Goal: Check status: Check status

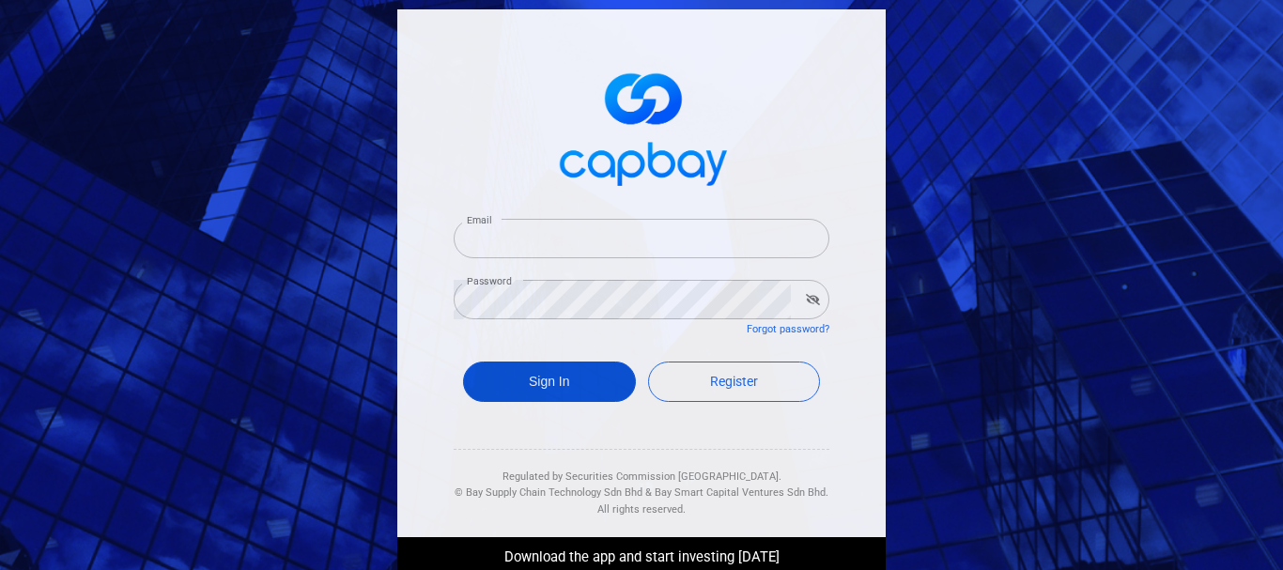
type input "[EMAIL_ADDRESS][DOMAIN_NAME]"
click at [601, 394] on button "Sign In" at bounding box center [549, 382] width 173 height 40
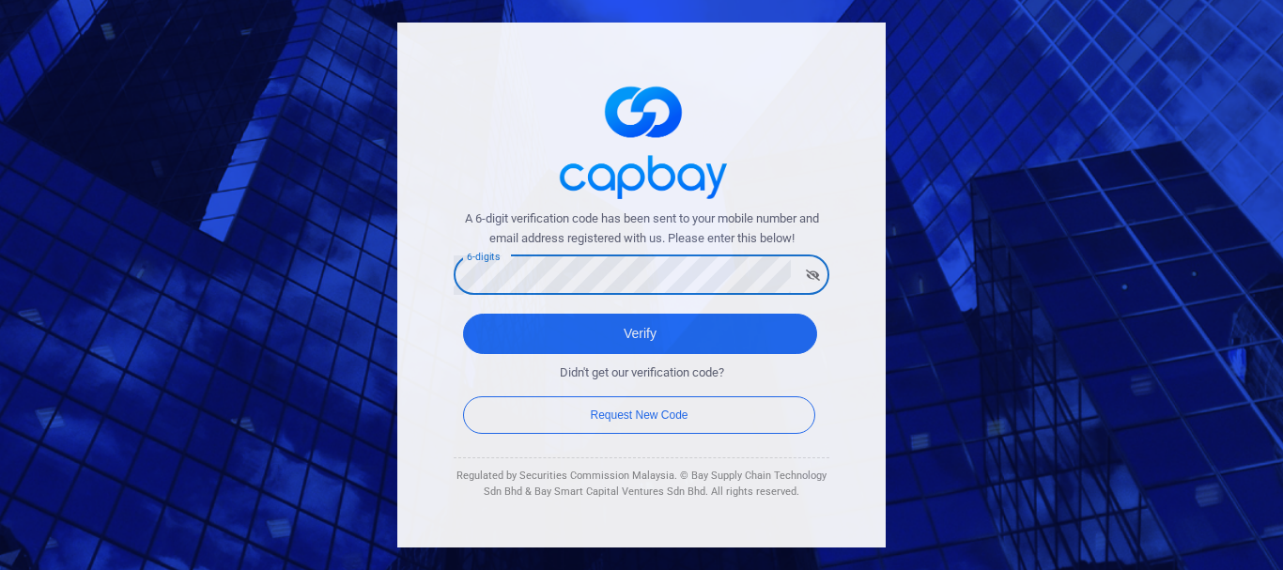
click at [463, 314] on button "Verify" at bounding box center [640, 334] width 354 height 40
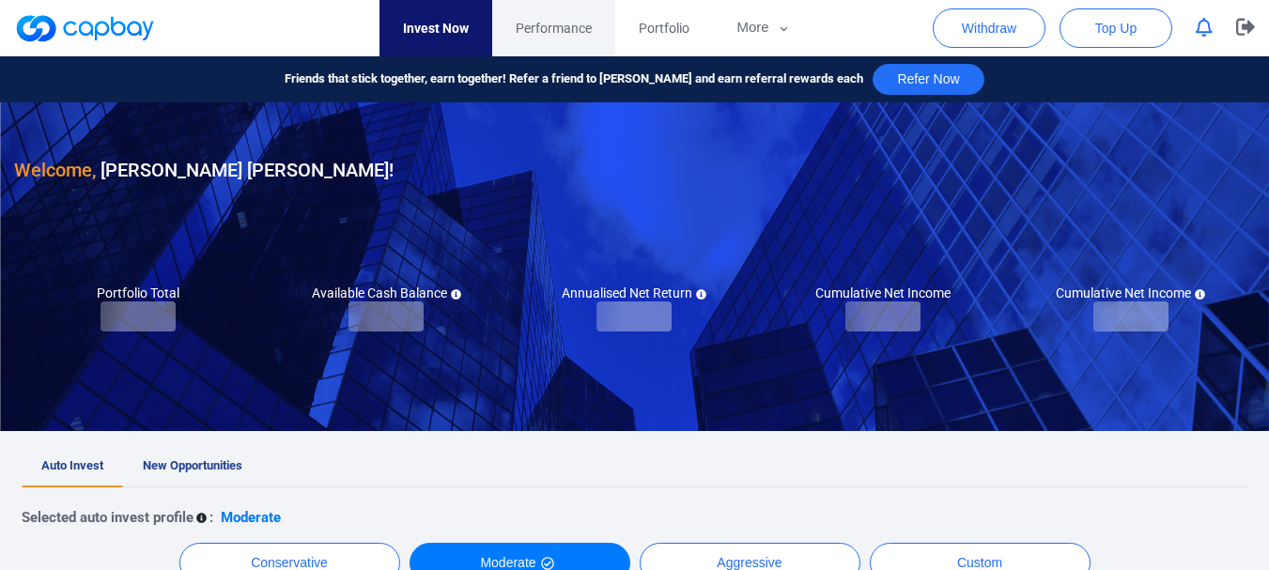
checkbox input "true"
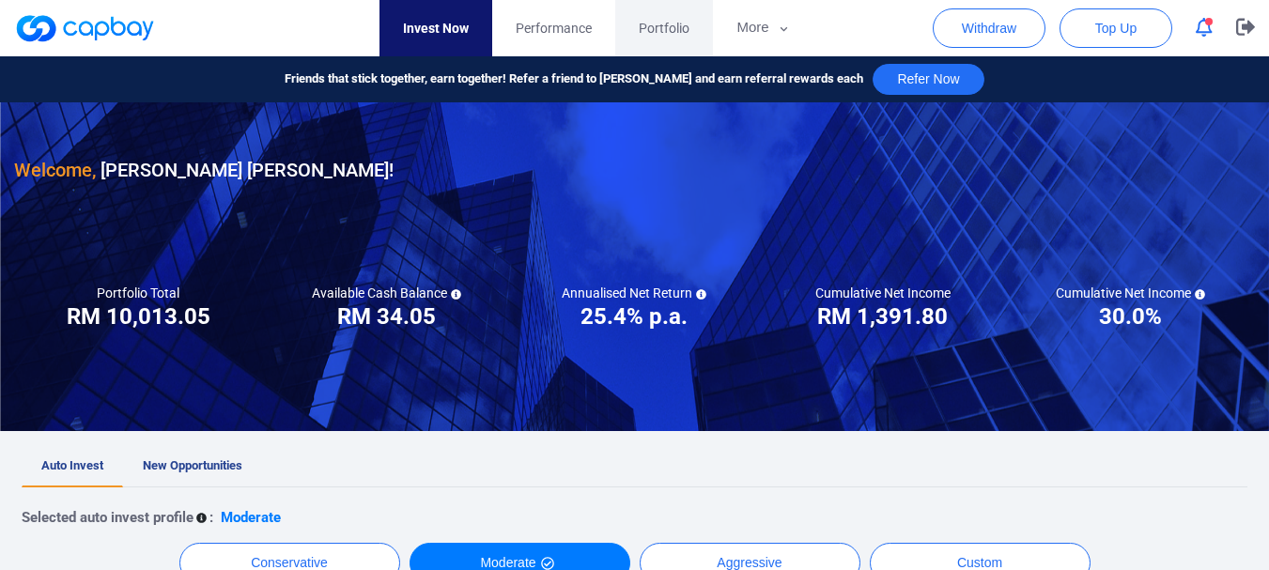
click at [630, 42] on link "Portfolio" at bounding box center [664, 28] width 98 height 56
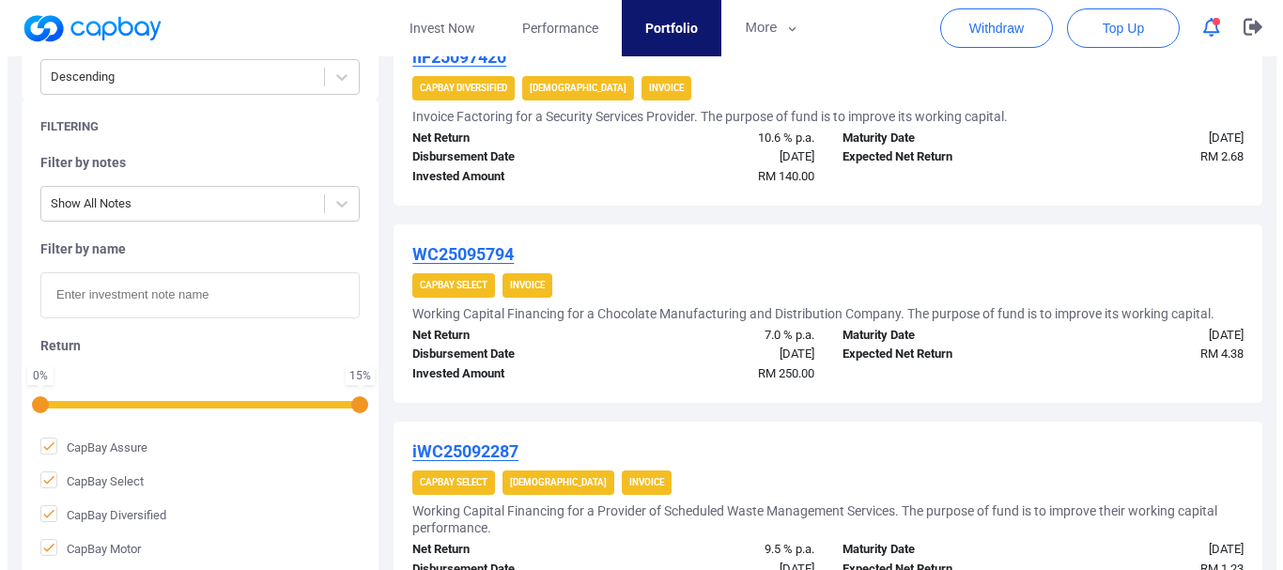
scroll to position [939, 0]
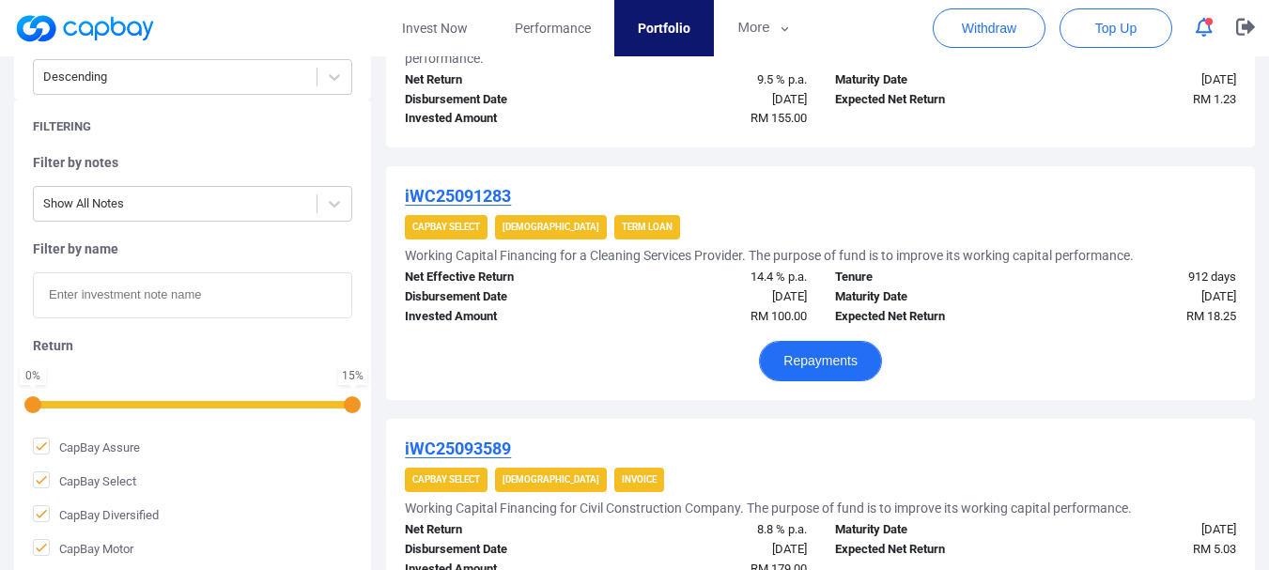
click at [790, 355] on button "Repayments" at bounding box center [820, 361] width 123 height 40
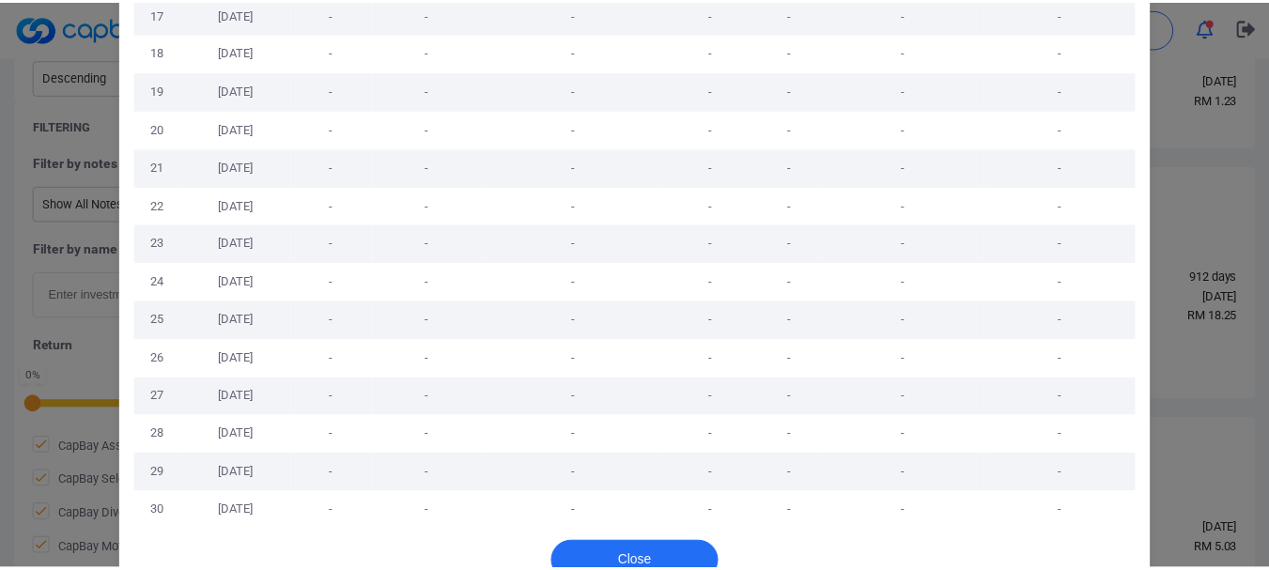
scroll to position [811, 0]
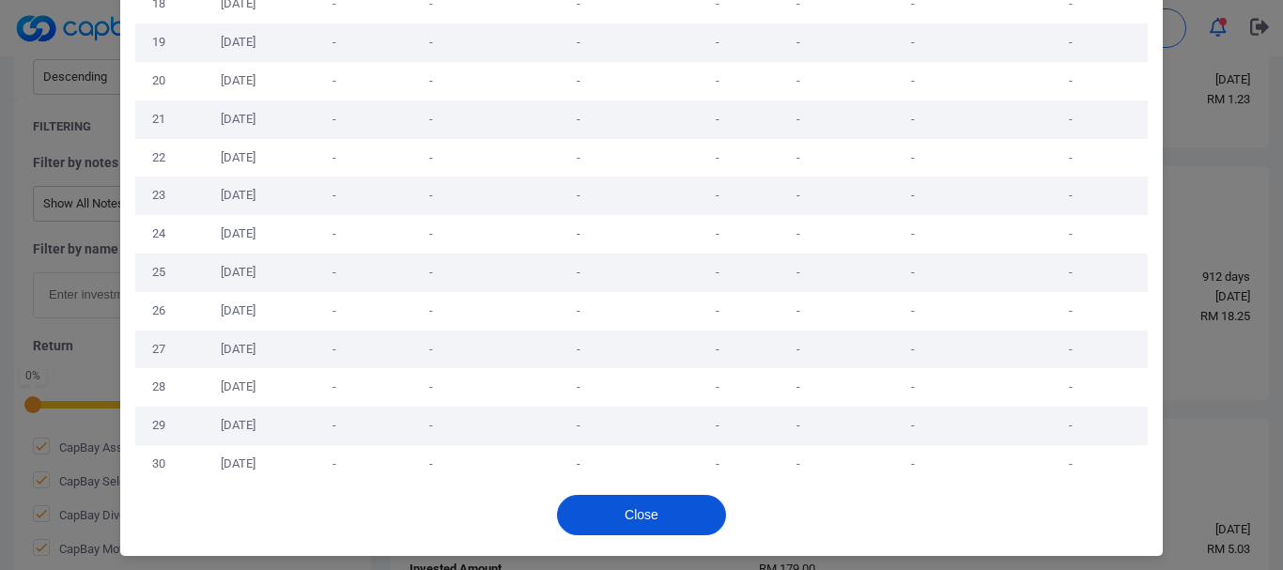
click at [654, 503] on button "Close" at bounding box center [641, 515] width 169 height 40
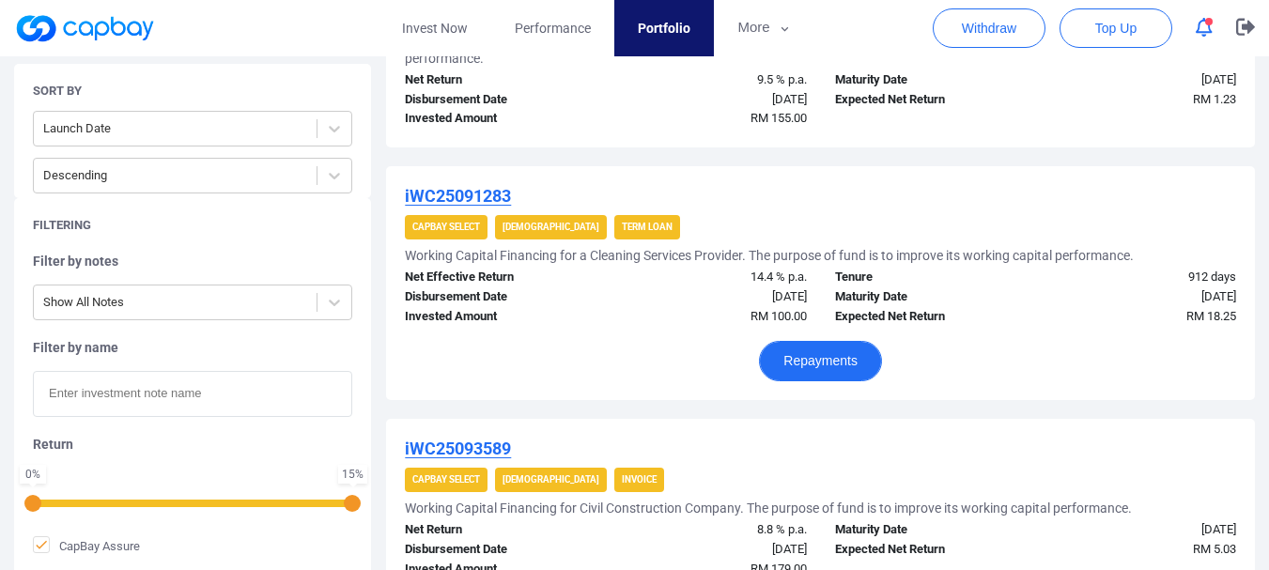
scroll to position [0, 0]
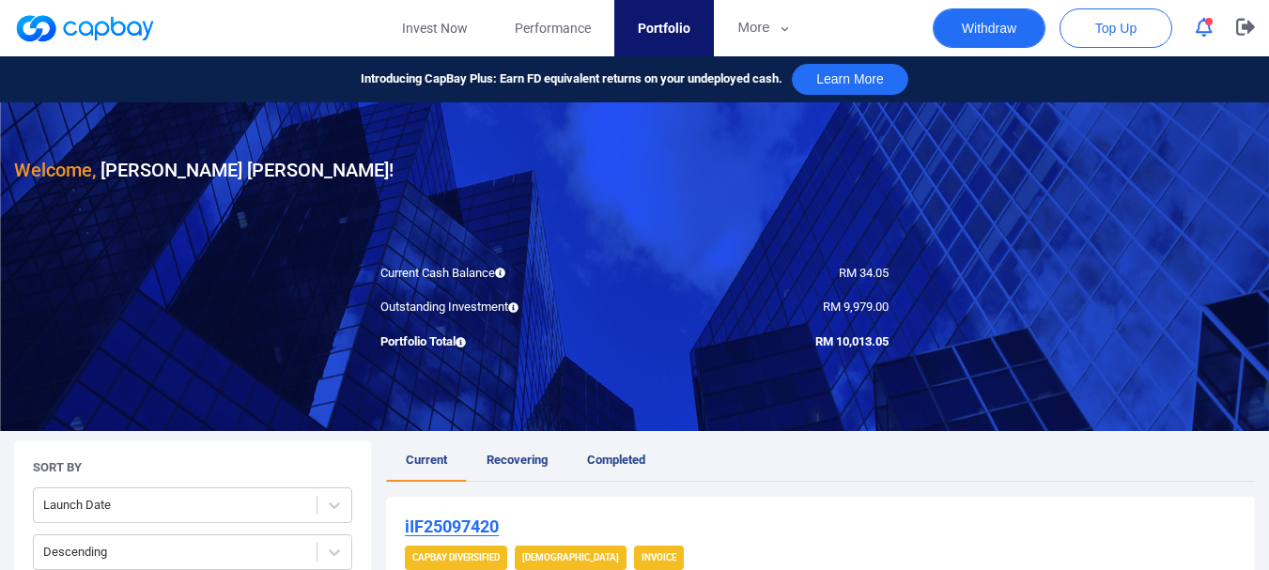
click at [976, 35] on button "Withdraw" at bounding box center [989, 27] width 113 height 39
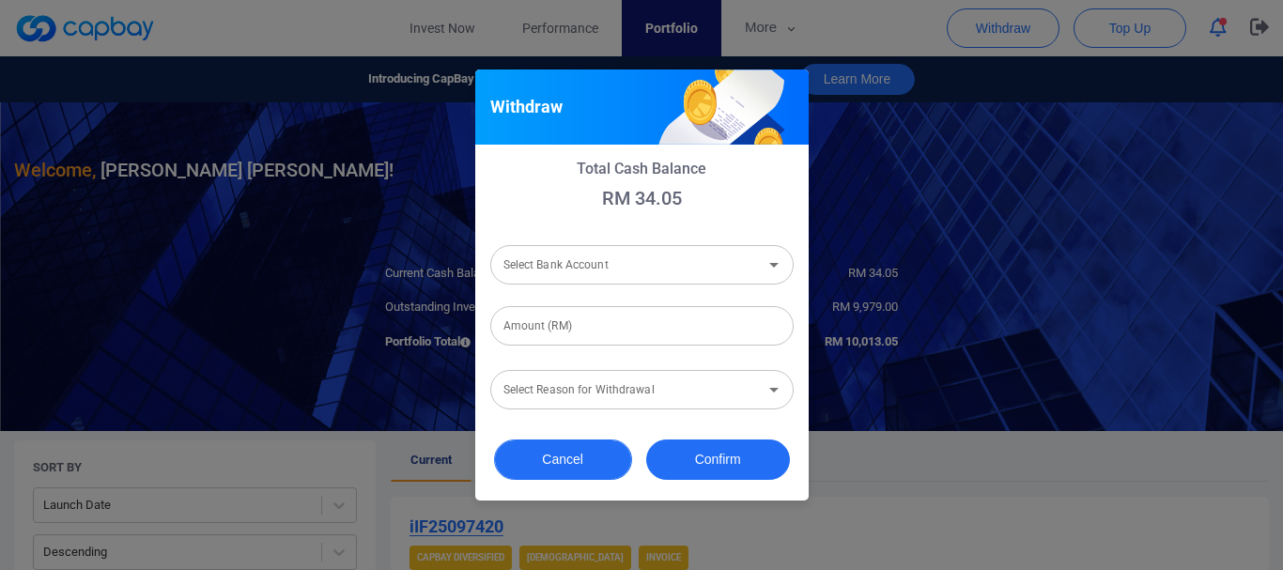
click at [567, 470] on button "Cancel" at bounding box center [563, 460] width 138 height 40
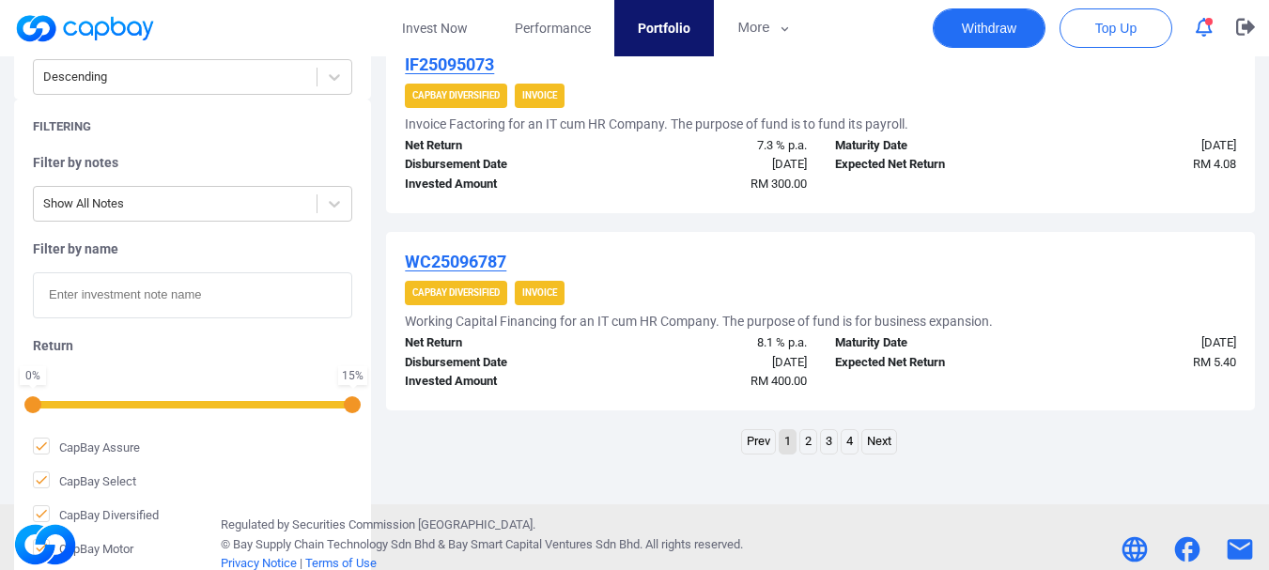
scroll to position [2201, 0]
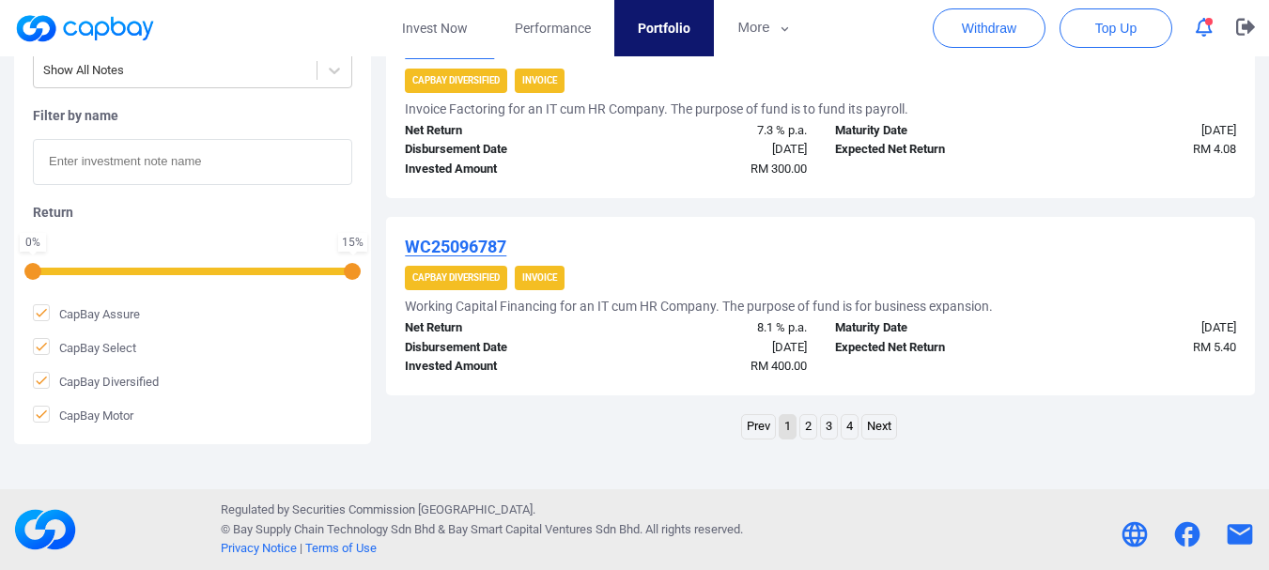
click at [849, 426] on link "4" at bounding box center [850, 426] width 16 height 23
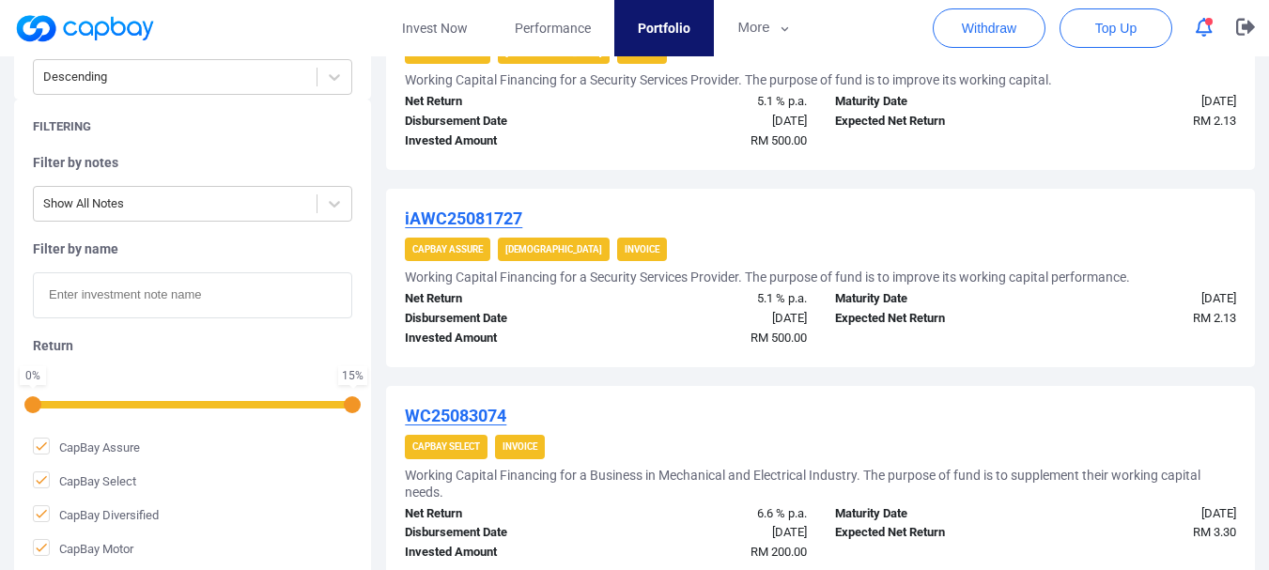
scroll to position [2128, 0]
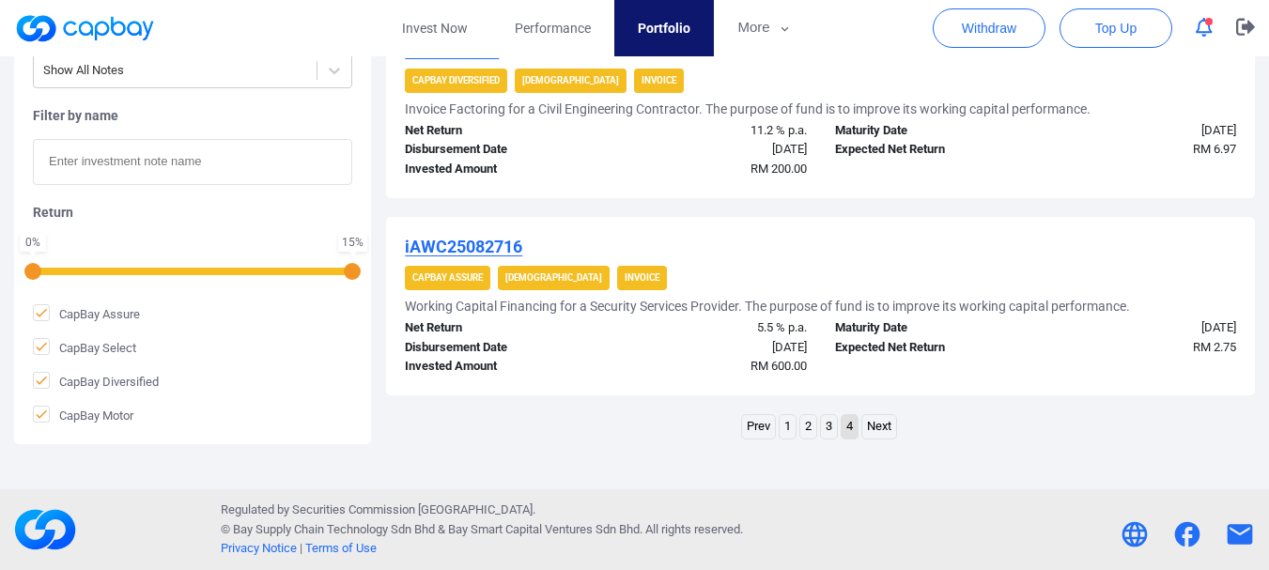
click at [826, 426] on link "3" at bounding box center [829, 426] width 16 height 23
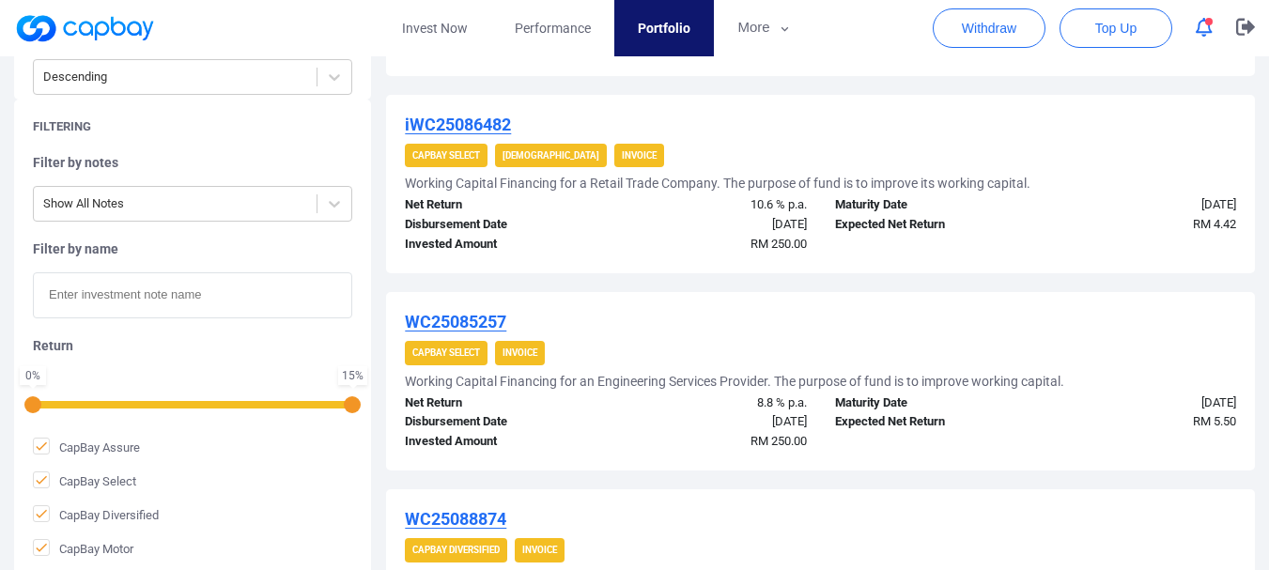
scroll to position [2056, 0]
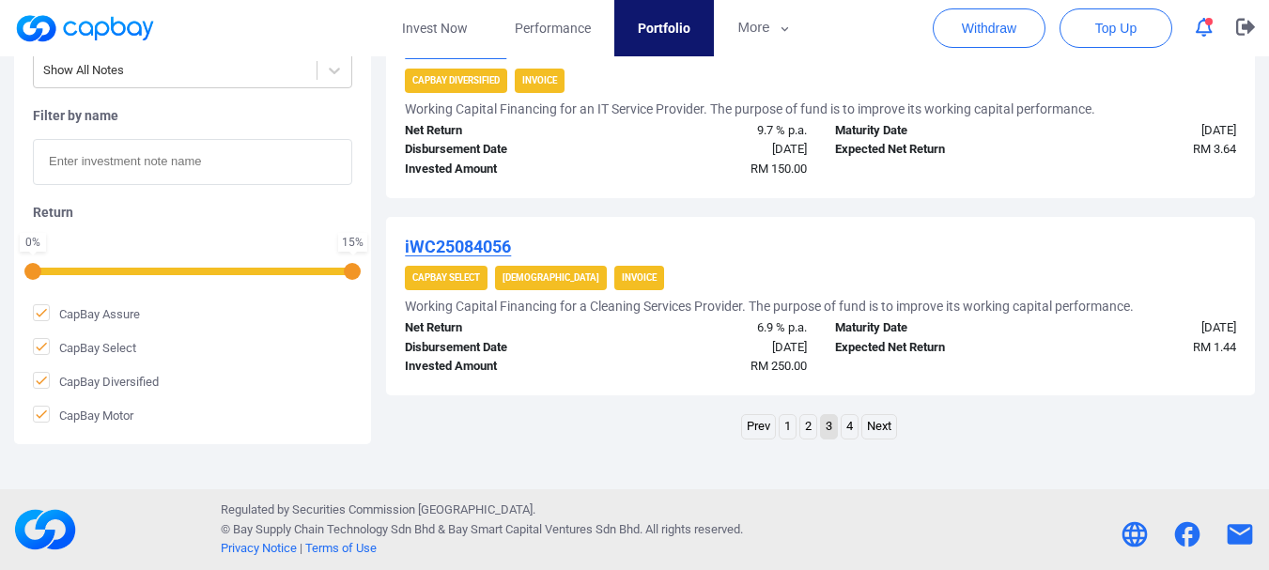
click at [805, 423] on link "2" at bounding box center [808, 426] width 16 height 23
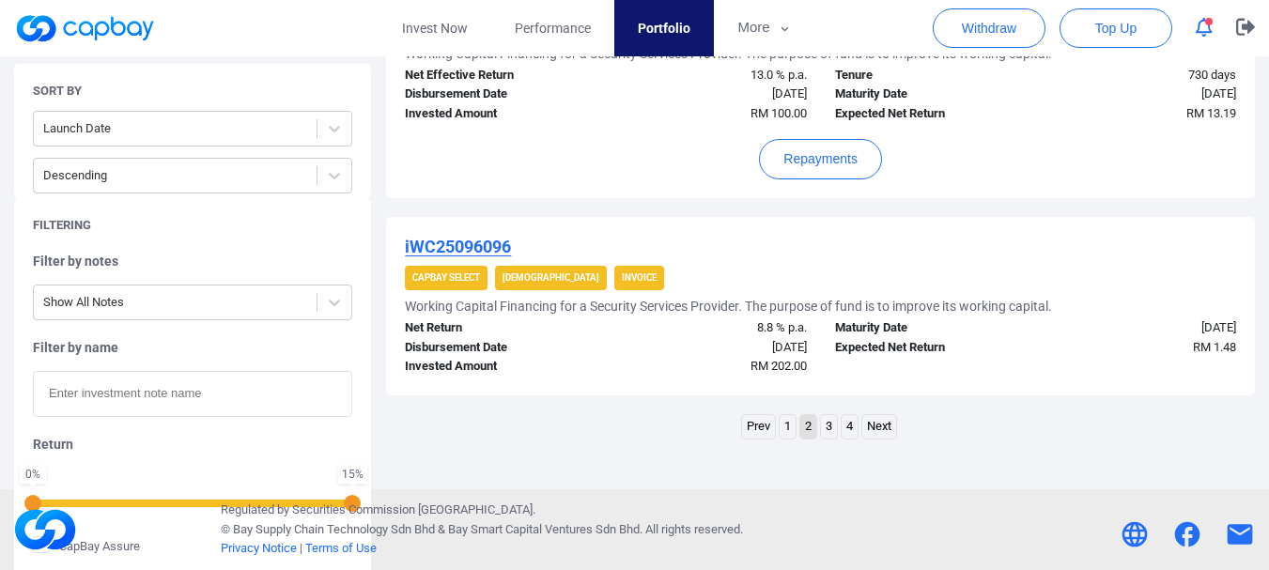
scroll to position [0, 0]
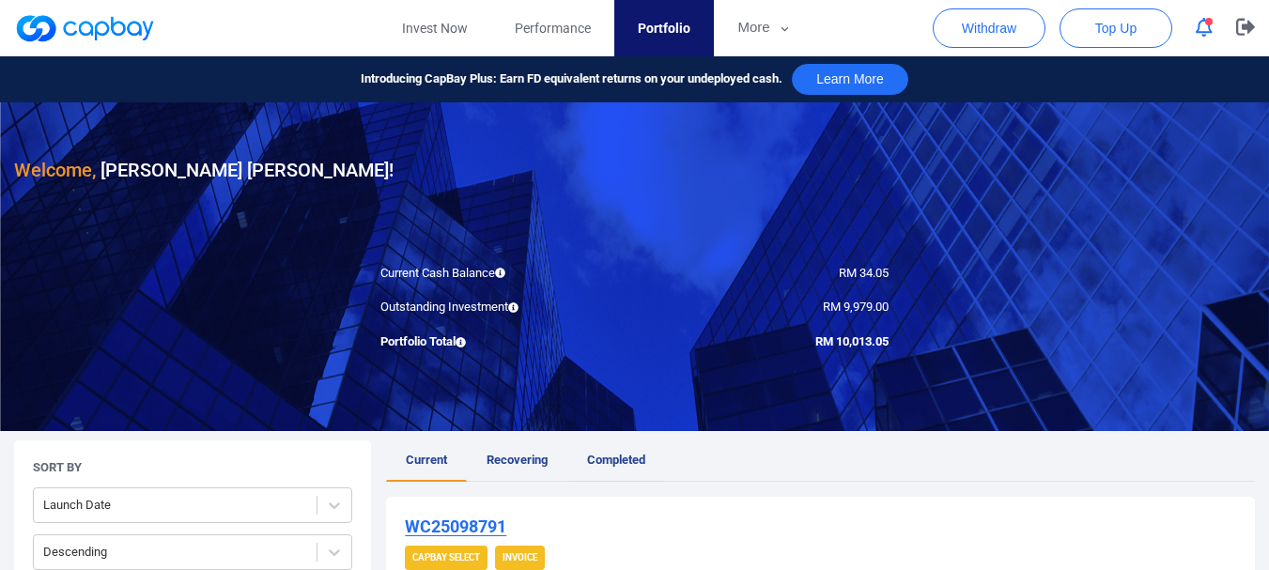
click at [642, 468] on link "Completed" at bounding box center [616, 460] width 98 height 41
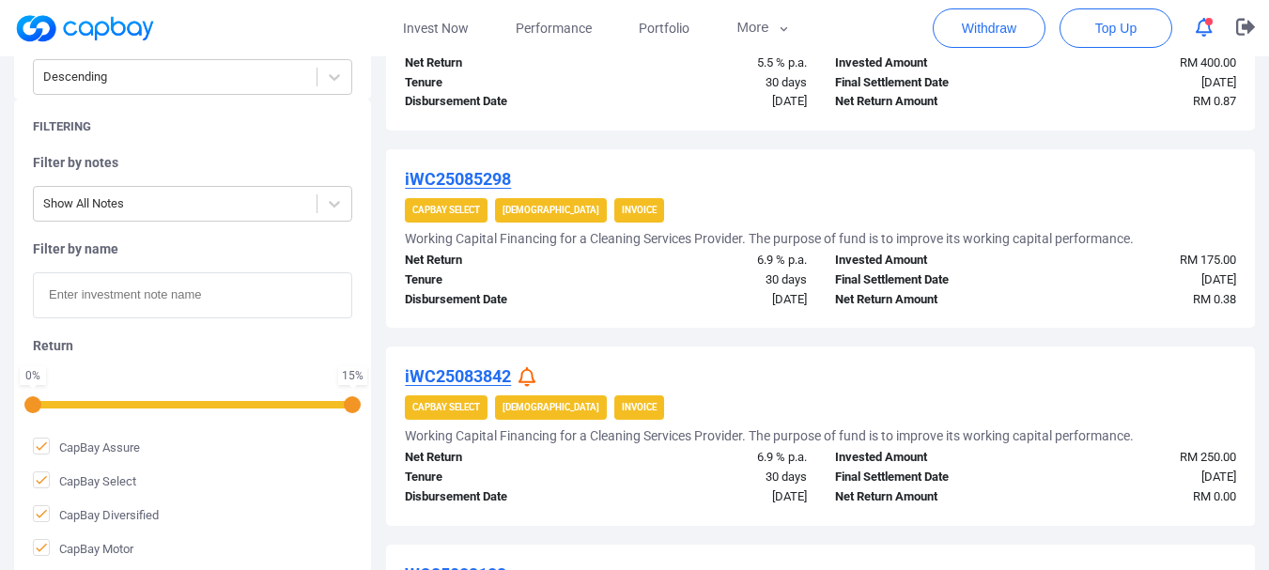
scroll to position [2056, 0]
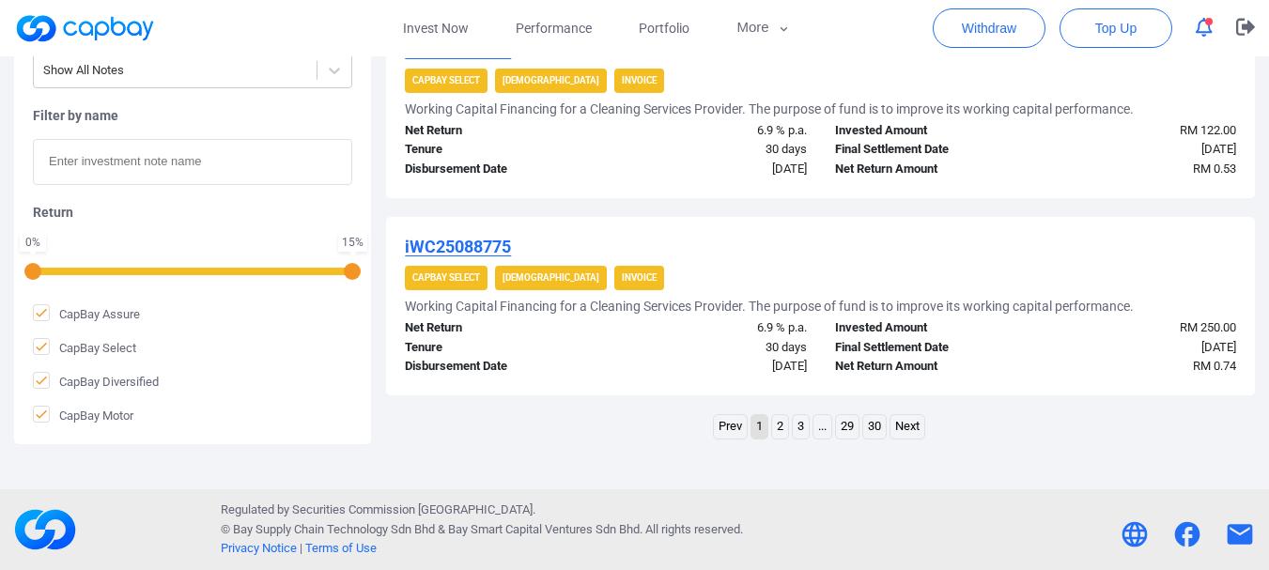
click at [803, 426] on link "3" at bounding box center [801, 426] width 16 height 23
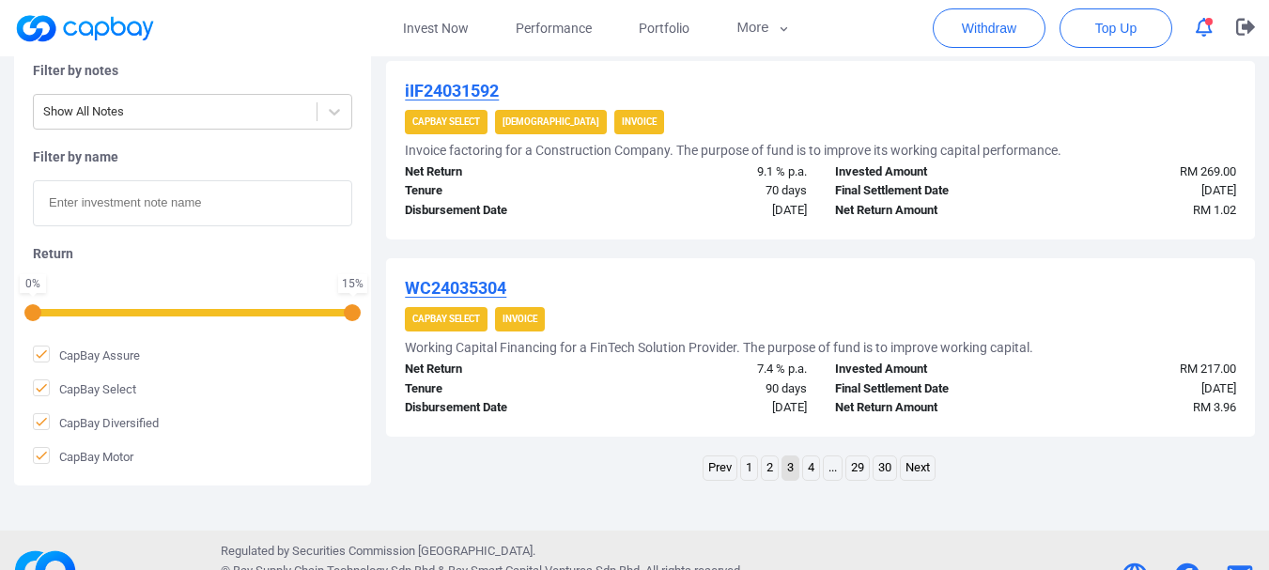
scroll to position [2073, 0]
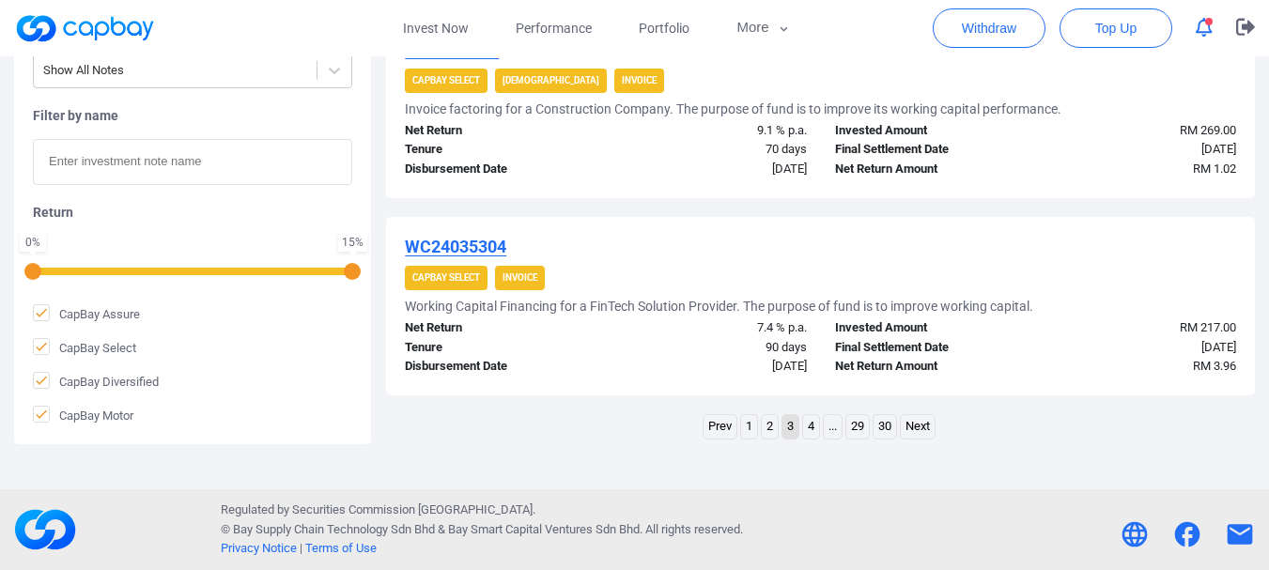
click at [777, 431] on li "2" at bounding box center [770, 426] width 18 height 25
click at [768, 431] on link "2" at bounding box center [770, 426] width 16 height 23
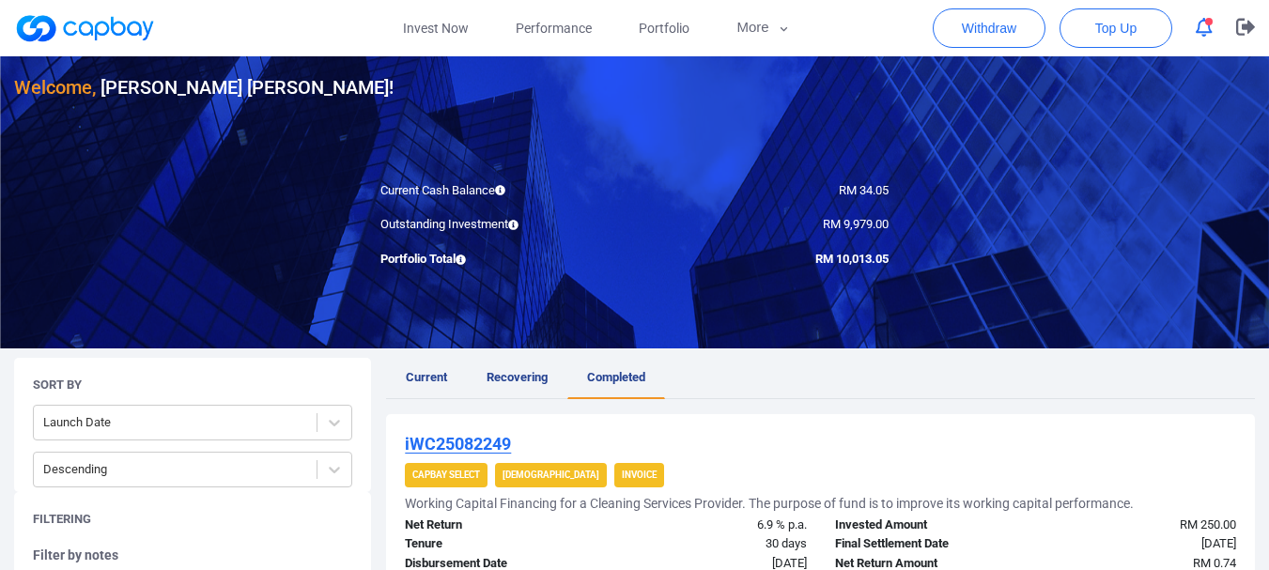
scroll to position [0, 0]
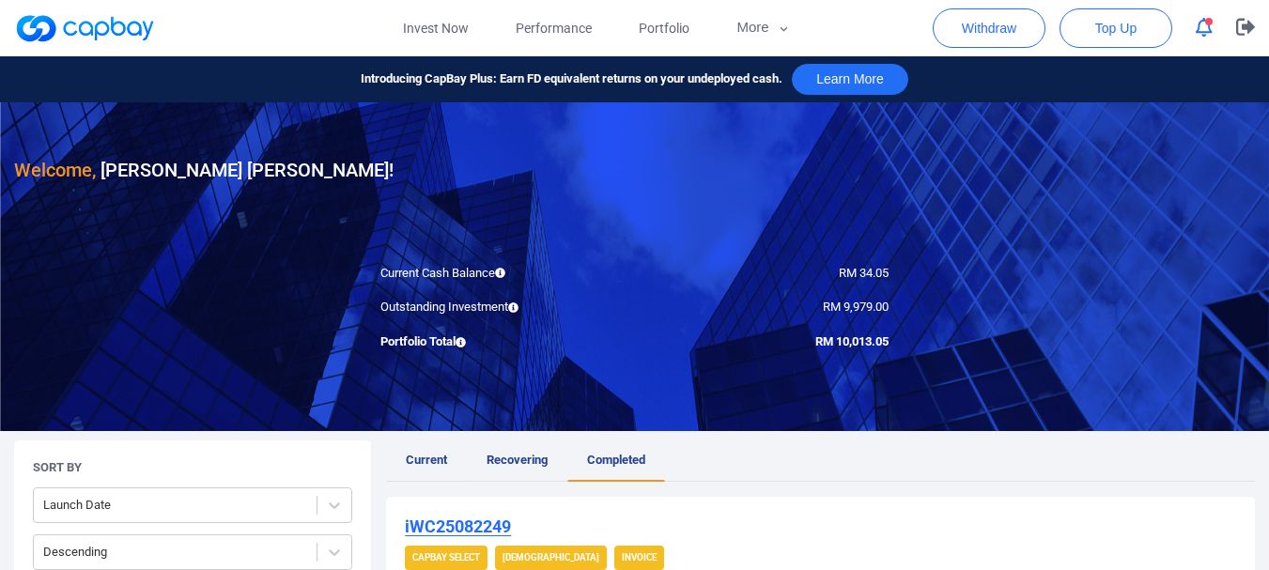
click at [398, 458] on link "Current" at bounding box center [426, 460] width 81 height 41
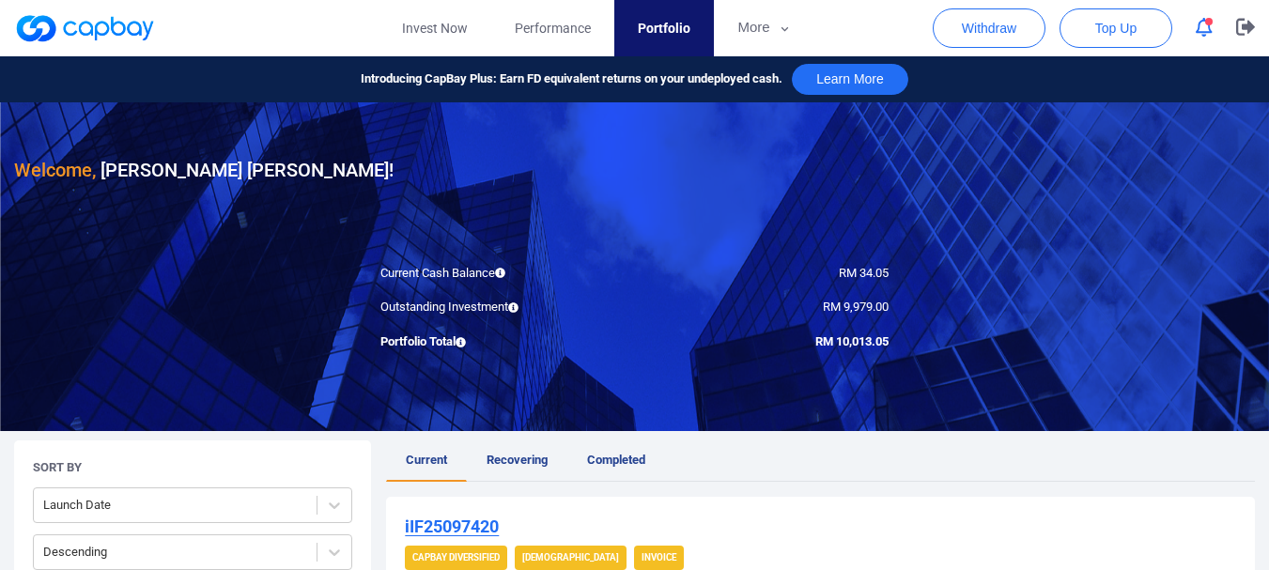
scroll to position [470, 0]
